Goal: Information Seeking & Learning: Find specific page/section

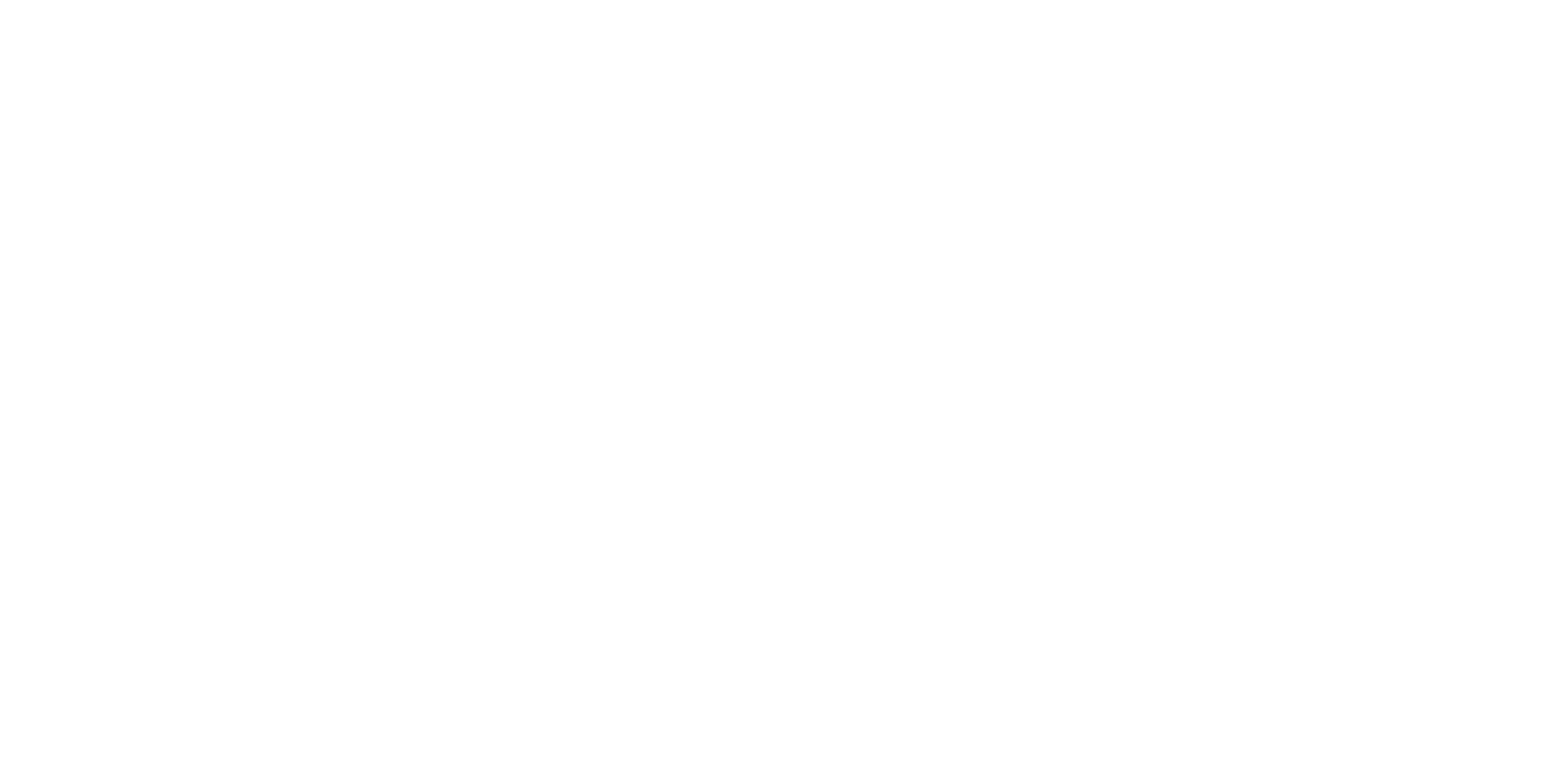
select select "Song"
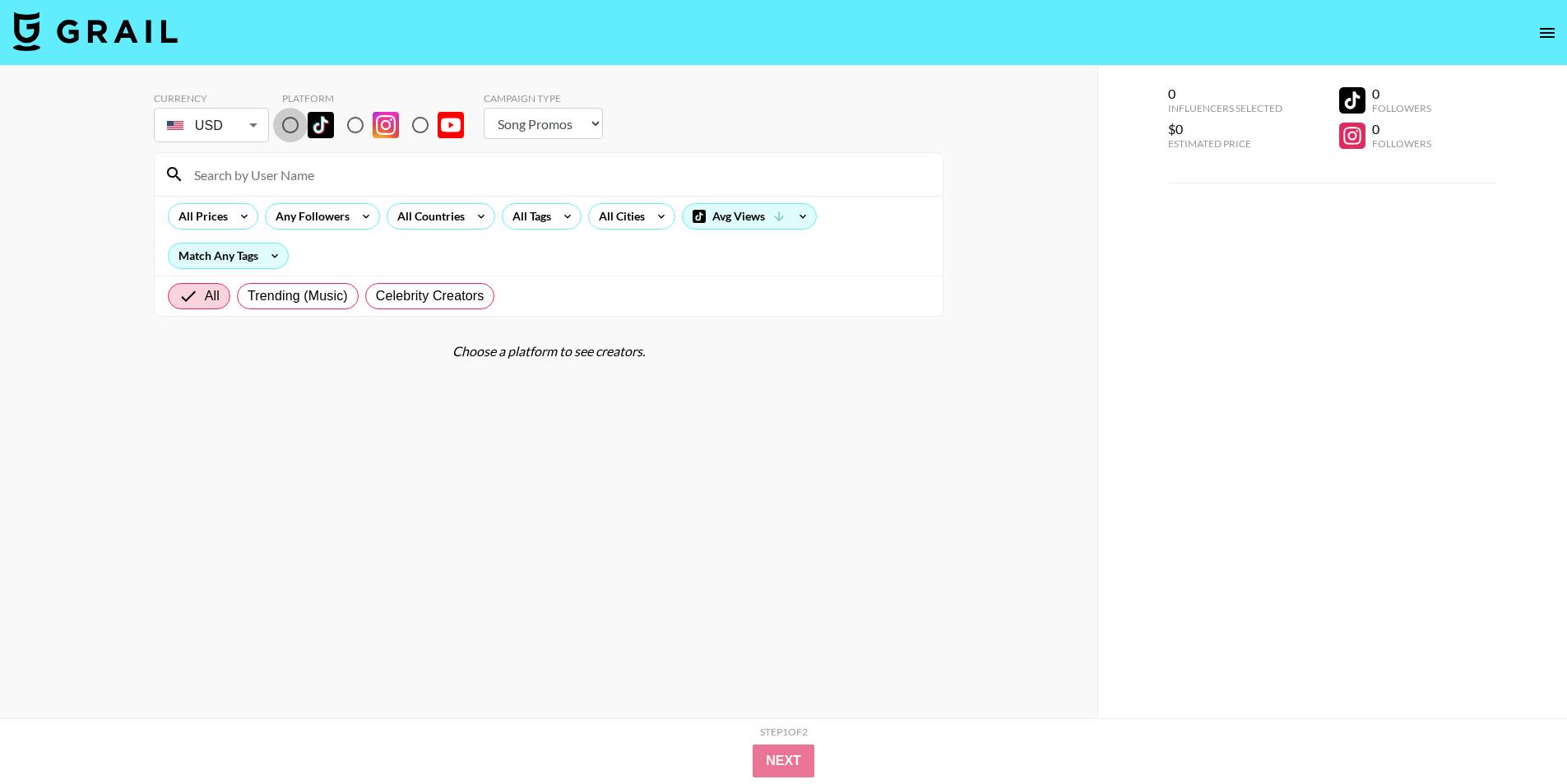
click at [292, 122] on input "radio" at bounding box center [290, 125] width 35 height 35
radio input "true"
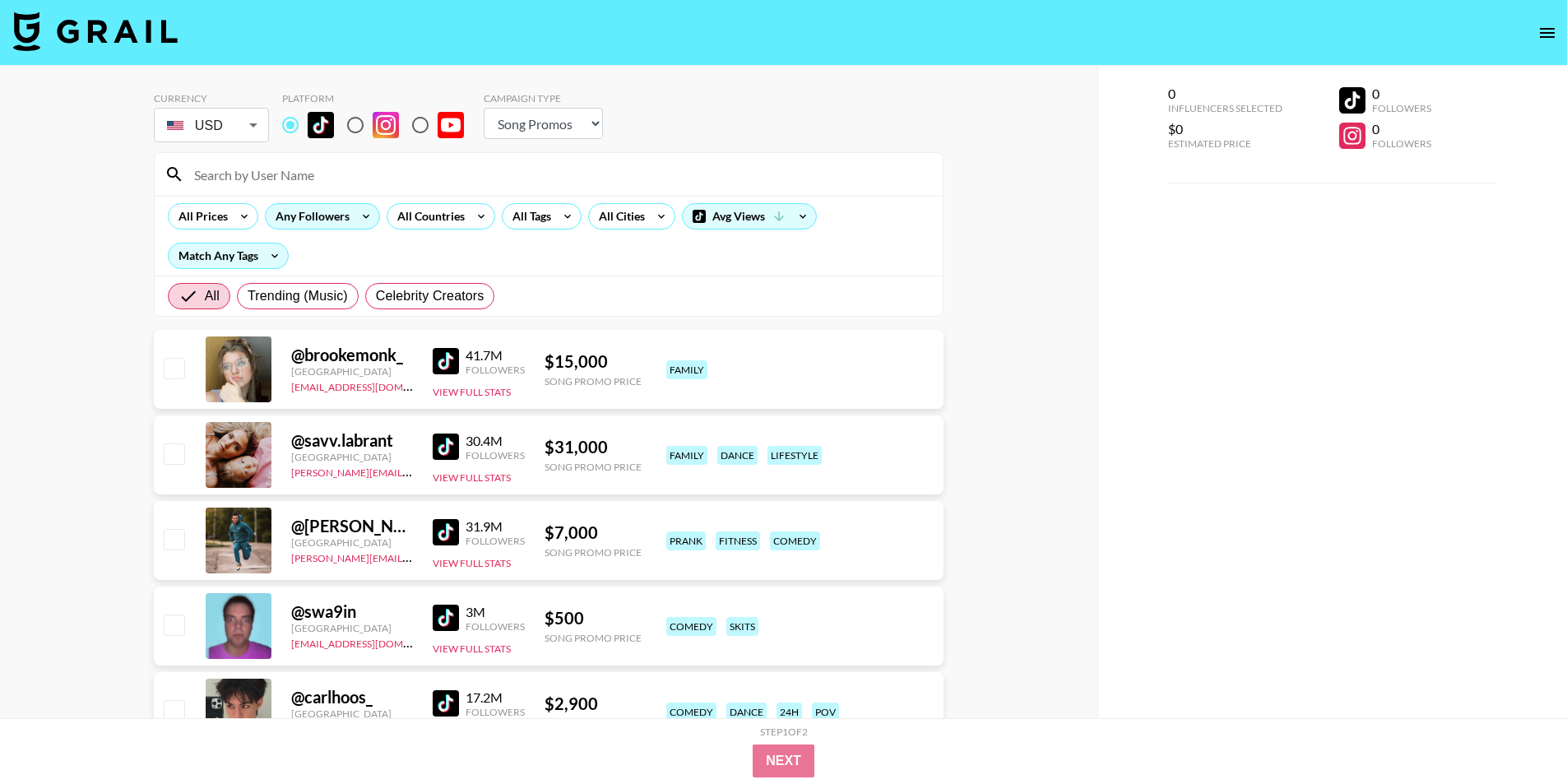
click at [354, 213] on icon at bounding box center [366, 216] width 27 height 25
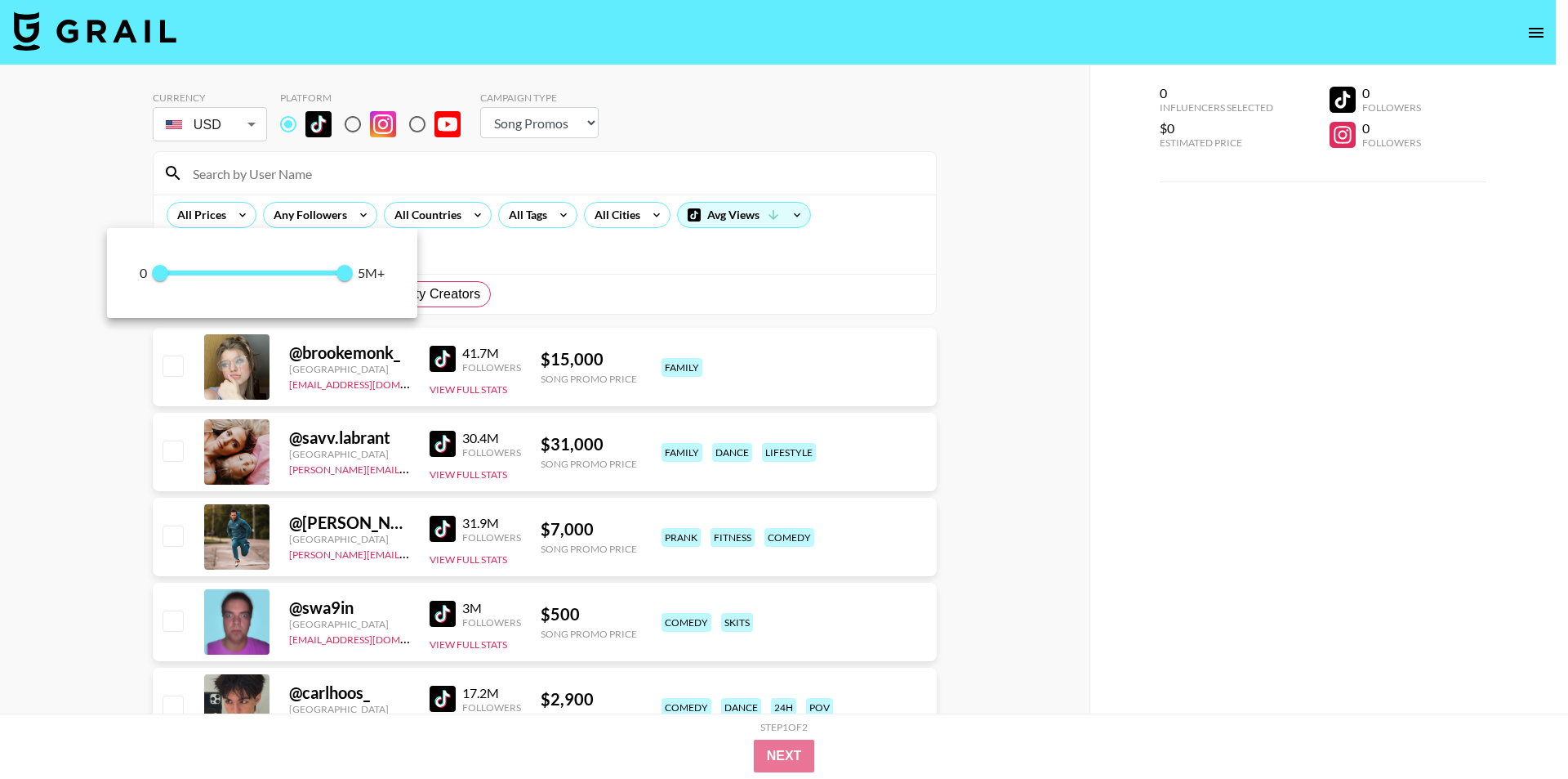
click at [412, 222] on div at bounding box center [784, 389] width 1568 height 779
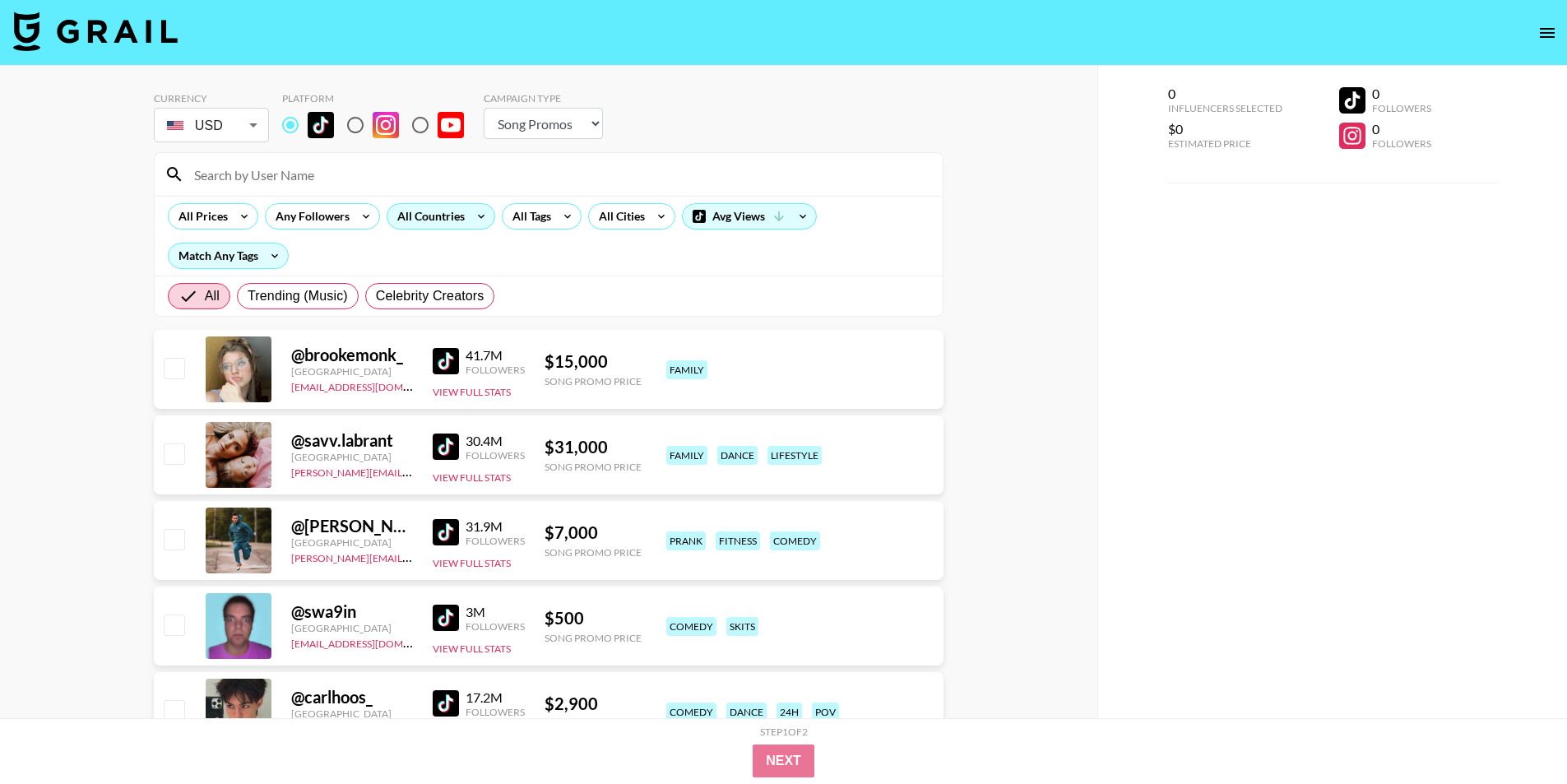
click at [462, 229] on div "All Countries" at bounding box center [440, 216] width 109 height 27
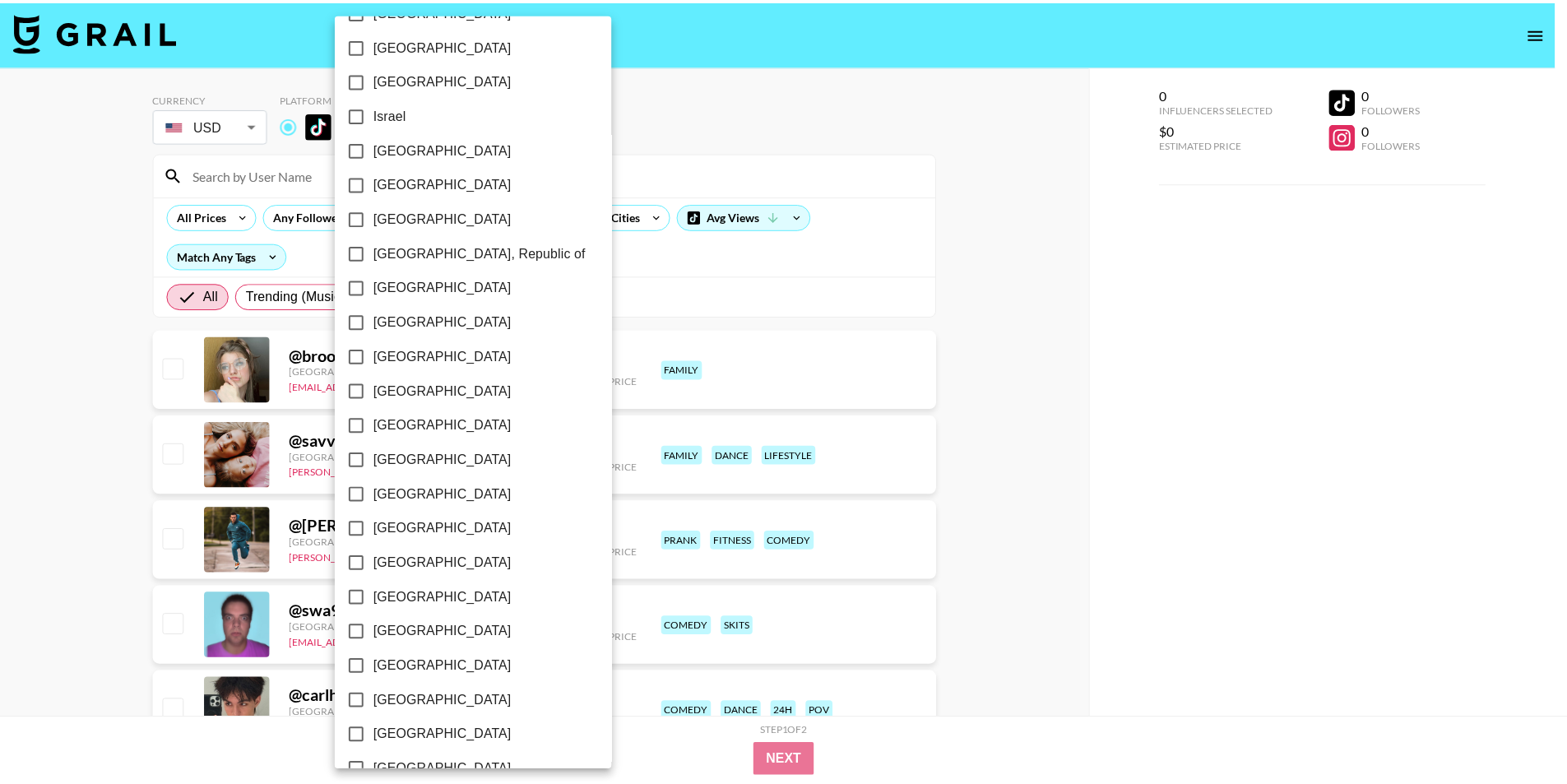
scroll to position [751, 0]
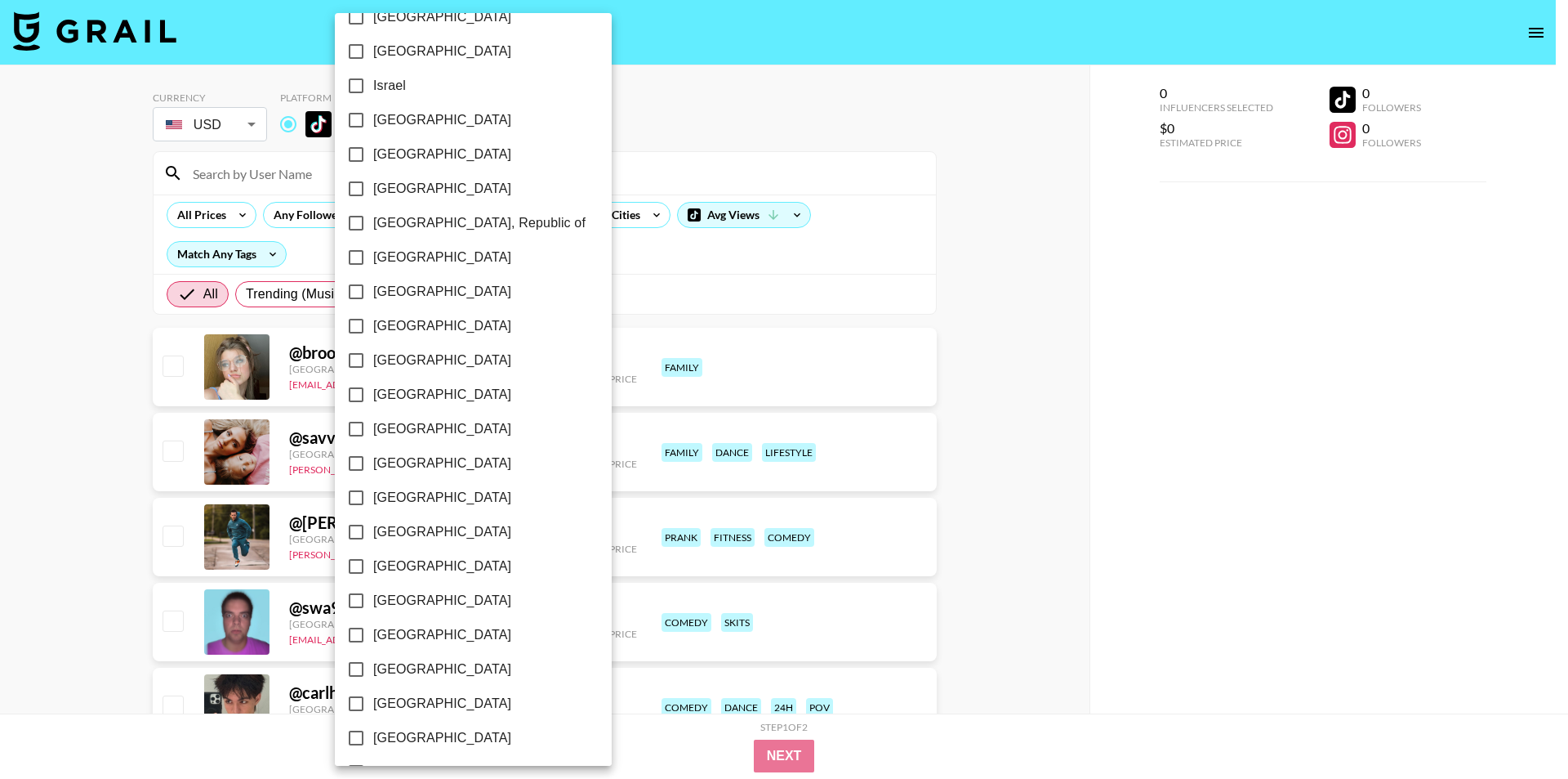
click at [402, 290] on span "[GEOGRAPHIC_DATA]" at bounding box center [442, 291] width 138 height 19
click at [373, 290] on input "[GEOGRAPHIC_DATA]" at bounding box center [355, 291] width 34 height 34
checkbox input "true"
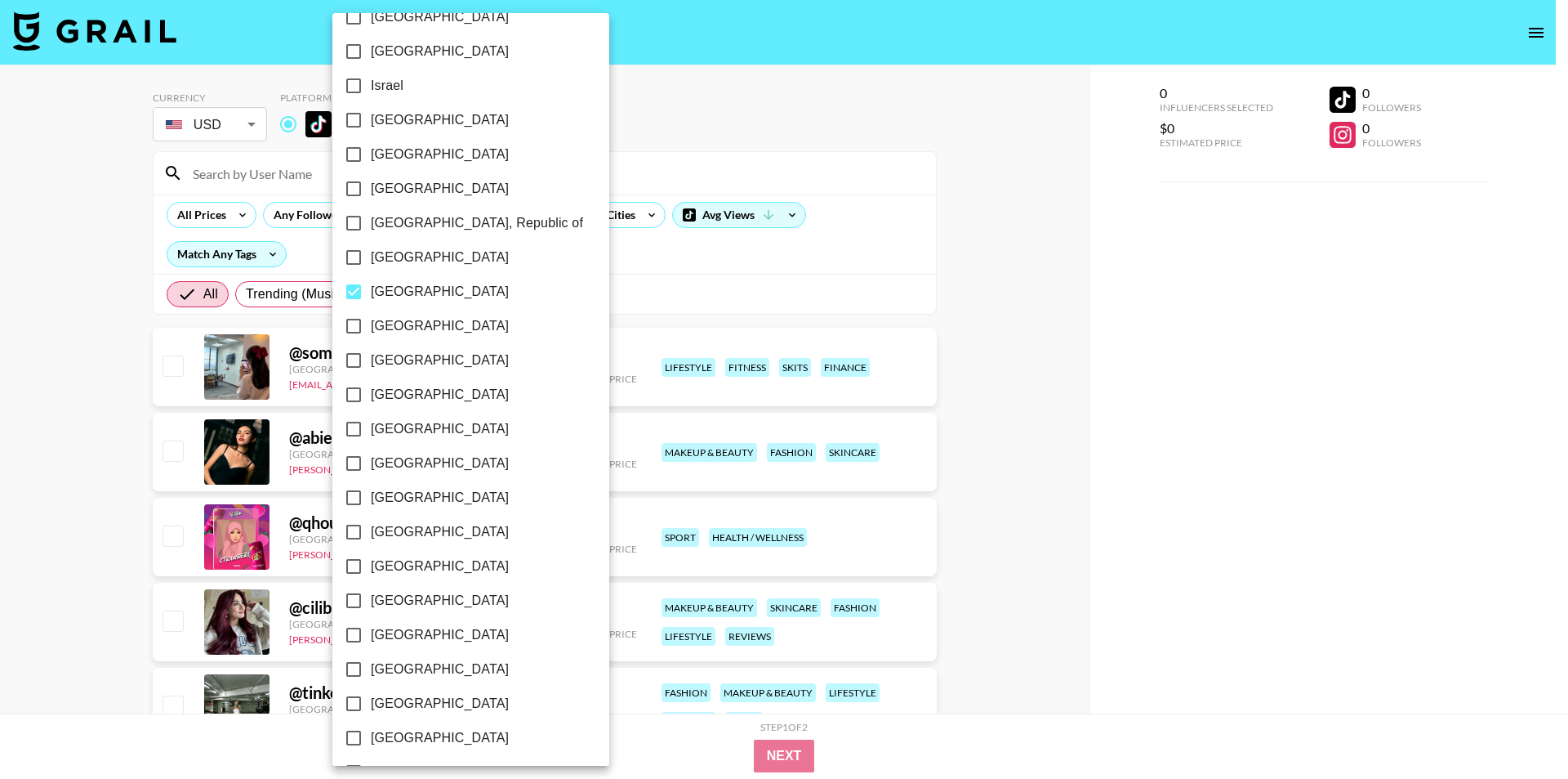
click at [0, 305] on div at bounding box center [784, 389] width 1568 height 779
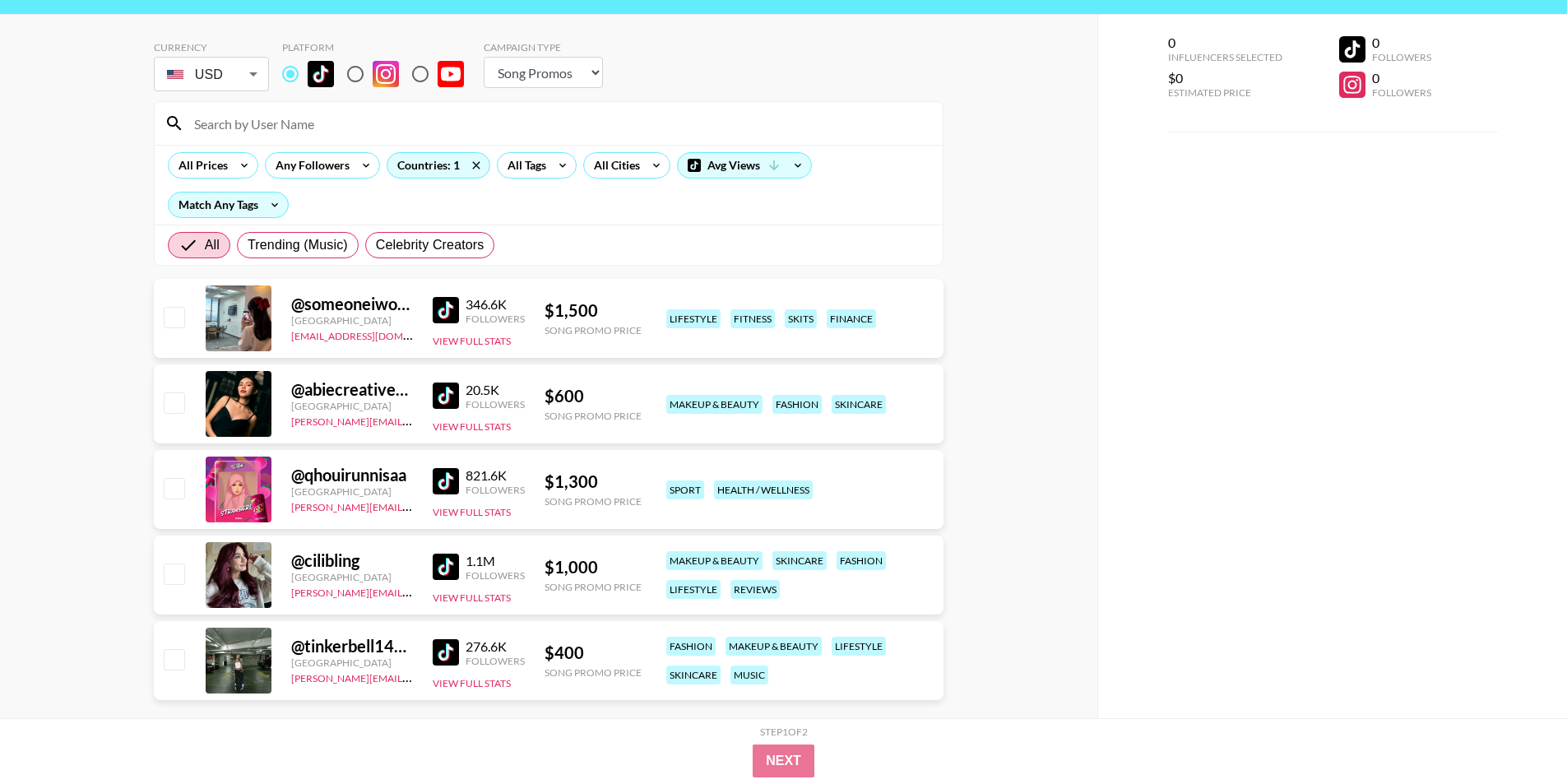
scroll to position [79, 0]
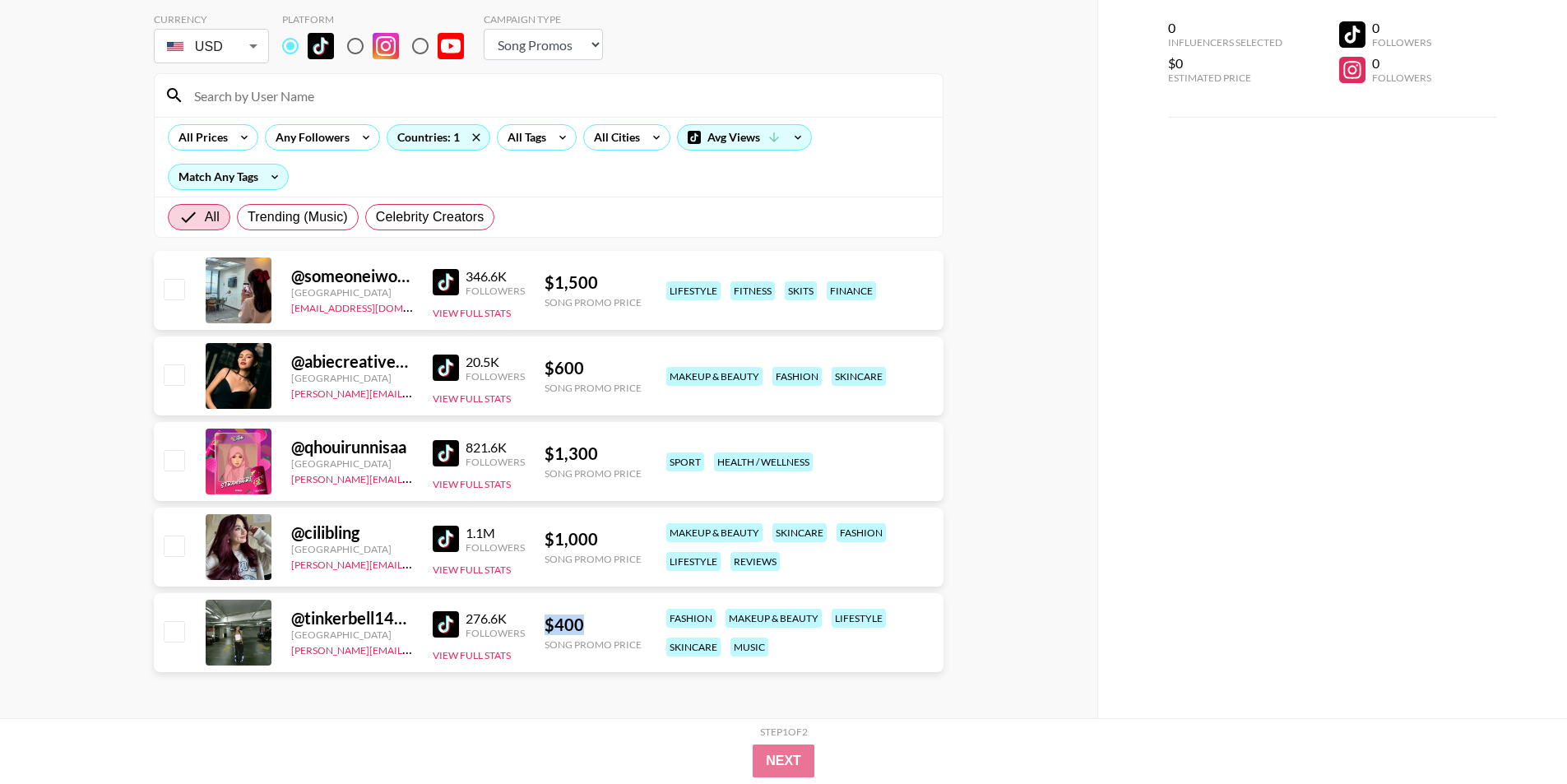
copy div "$ 400"
drag, startPoint x: 604, startPoint y: 626, endPoint x: 542, endPoint y: 622, distance: 62.1
click at [542, 622] on div "@ tinkerbell1444 Malaysia [PERSON_NAME][EMAIL_ADDRESS][DOMAIN_NAME] 276.6K Foll…" at bounding box center [549, 632] width 790 height 79
drag, startPoint x: 602, startPoint y: 539, endPoint x: 545, endPoint y: 532, distance: 57.4
click at [545, 532] on div "$ 1,000" at bounding box center [594, 539] width 97 height 20
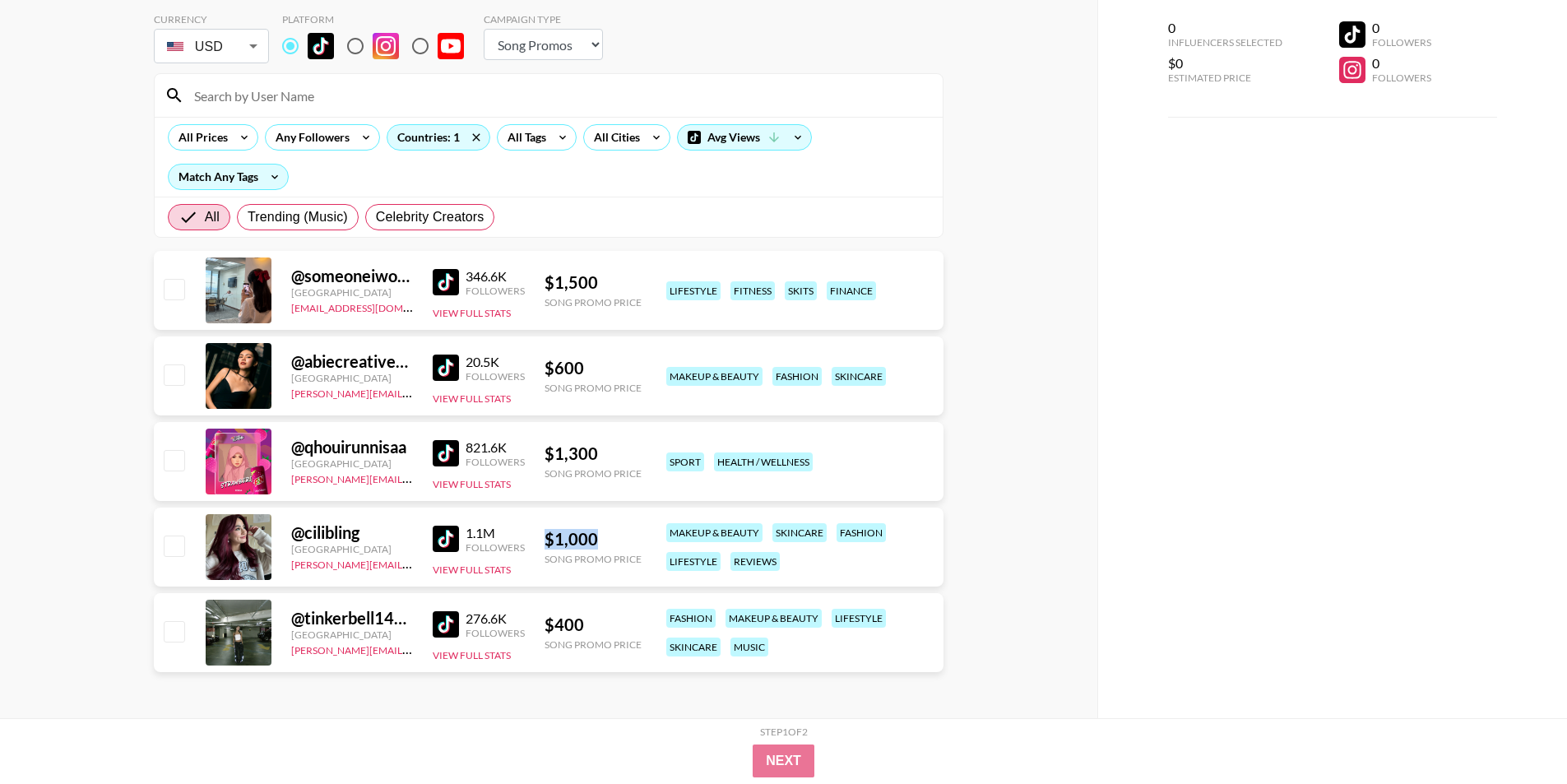
copy div "$ 1,000"
click at [449, 378] on img at bounding box center [446, 368] width 27 height 27
click at [441, 462] on img at bounding box center [446, 454] width 27 height 27
drag, startPoint x: 593, startPoint y: 447, endPoint x: 538, endPoint y: 452, distance: 55.2
click at [538, 452] on div "@ qhouirunnisaa [GEOGRAPHIC_DATA] [PERSON_NAME][EMAIL_ADDRESS][DOMAIN_NAME] 821…" at bounding box center [549, 461] width 790 height 79
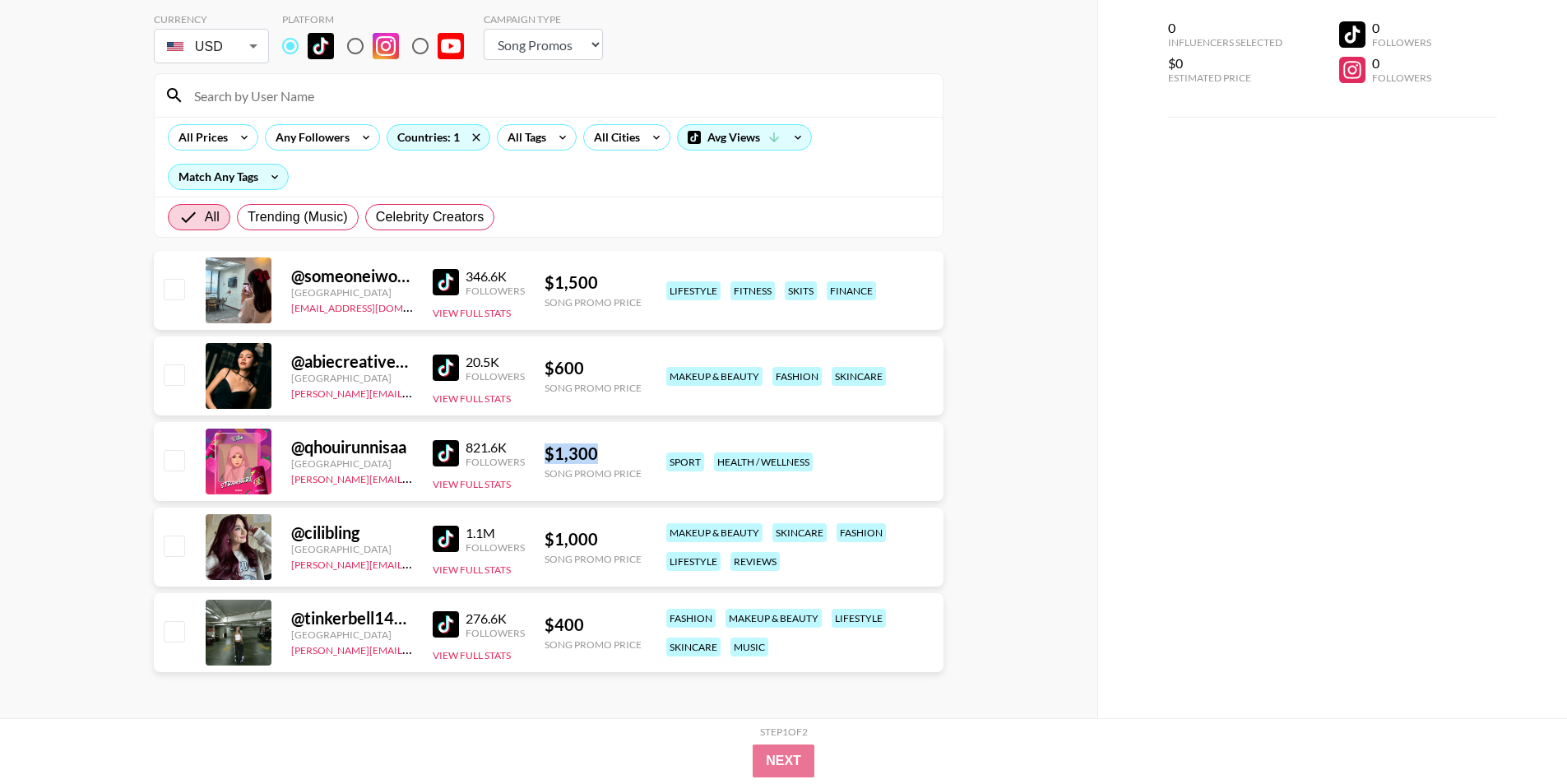
copy div "$ 1,300"
